Goal: Navigation & Orientation: Find specific page/section

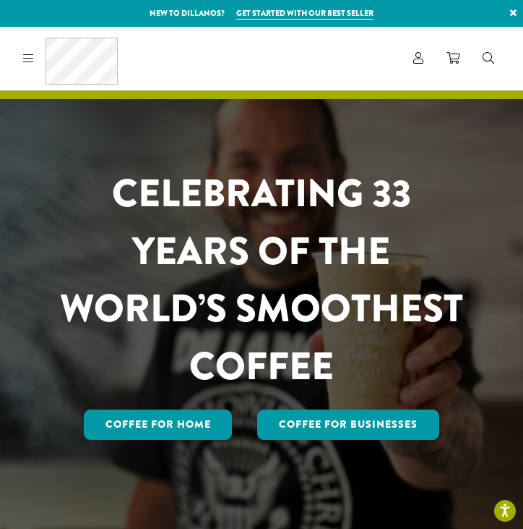
click at [27, 58] on icon at bounding box center [28, 58] width 11 height 12
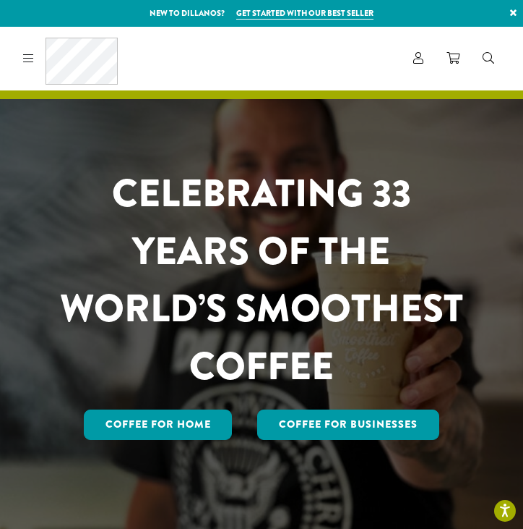
click at [24, 53] on icon at bounding box center [28, 58] width 11 height 12
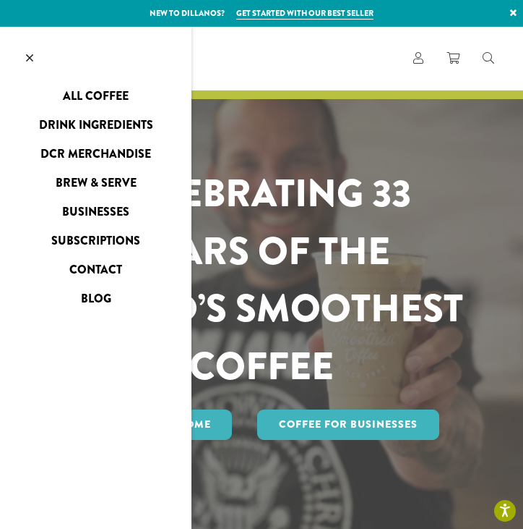
click at [33, 54] on link at bounding box center [29, 59] width 59 height 64
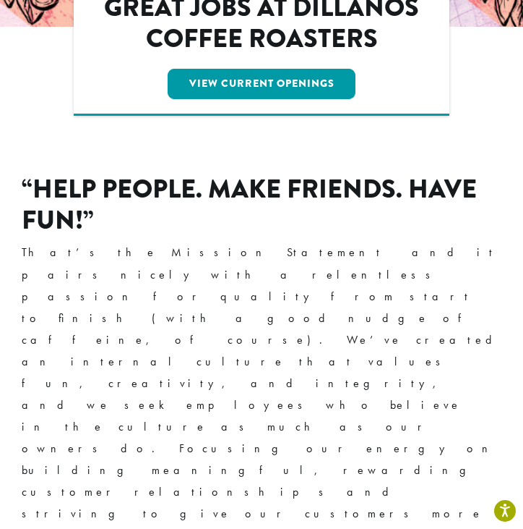
scroll to position [246, 0]
